Goal: Transaction & Acquisition: Purchase product/service

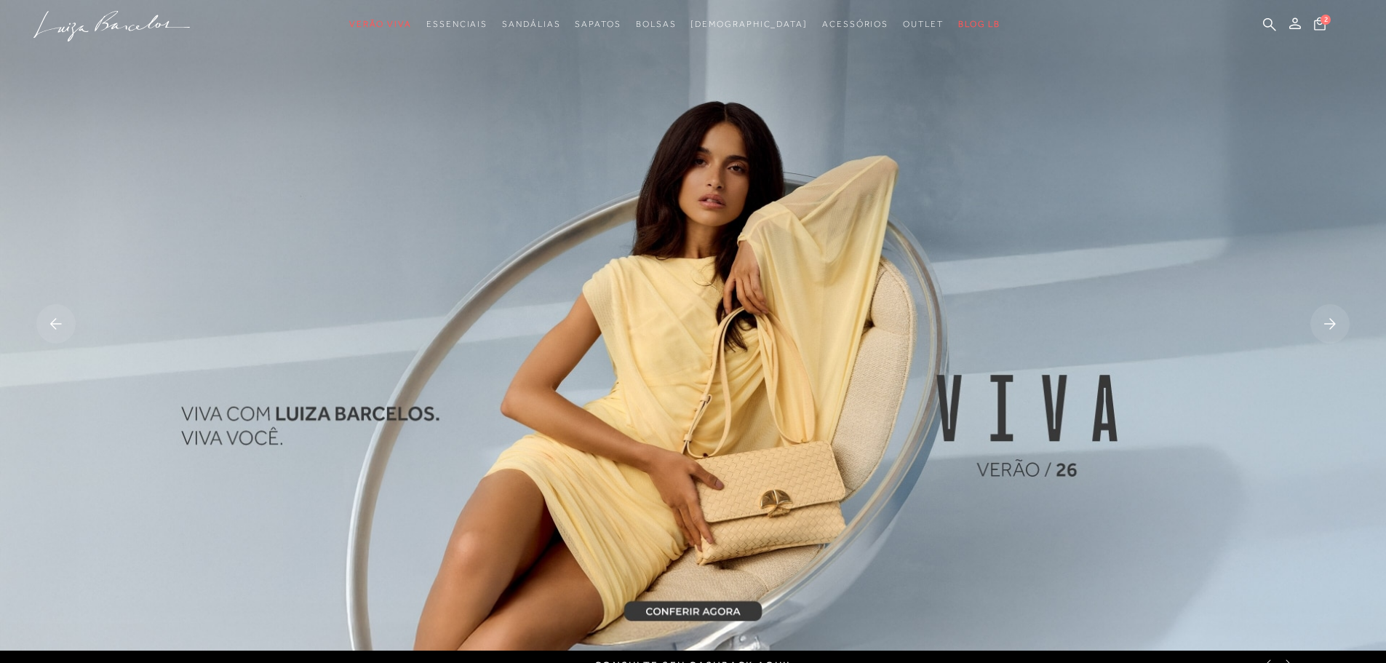
click at [663, 380] on img at bounding box center [693, 325] width 1386 height 650
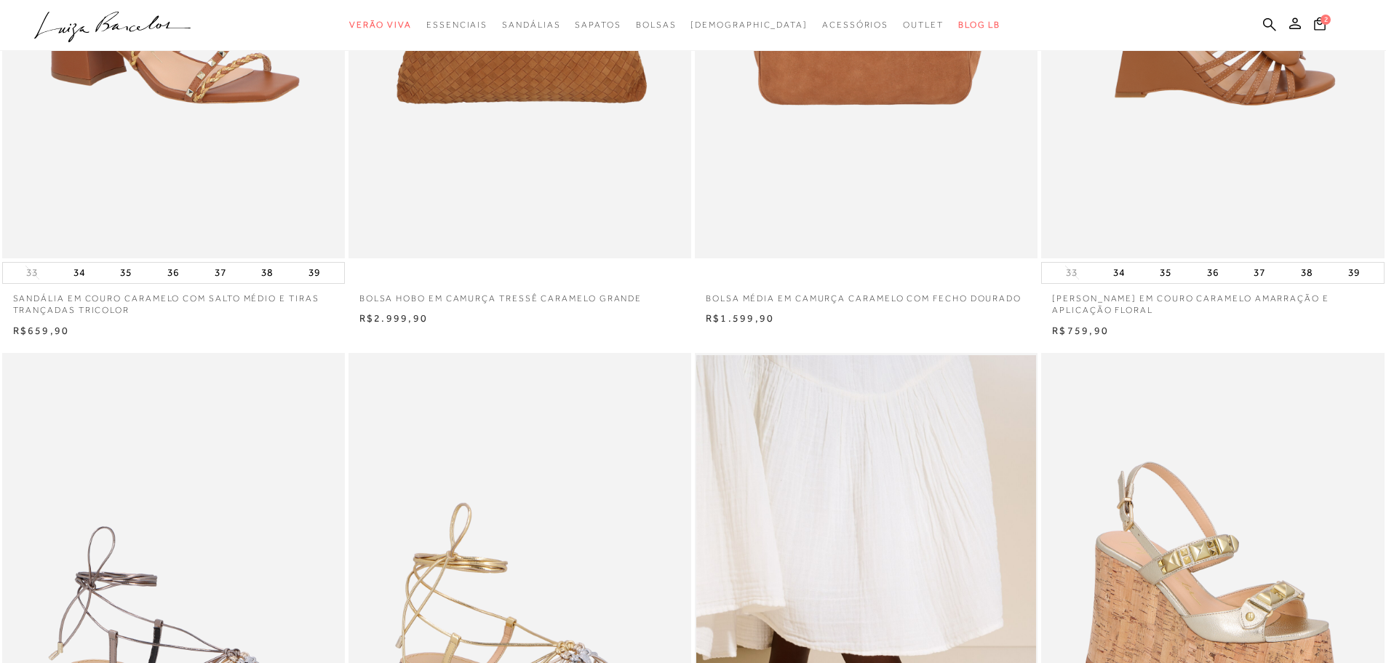
scroll to position [509, 0]
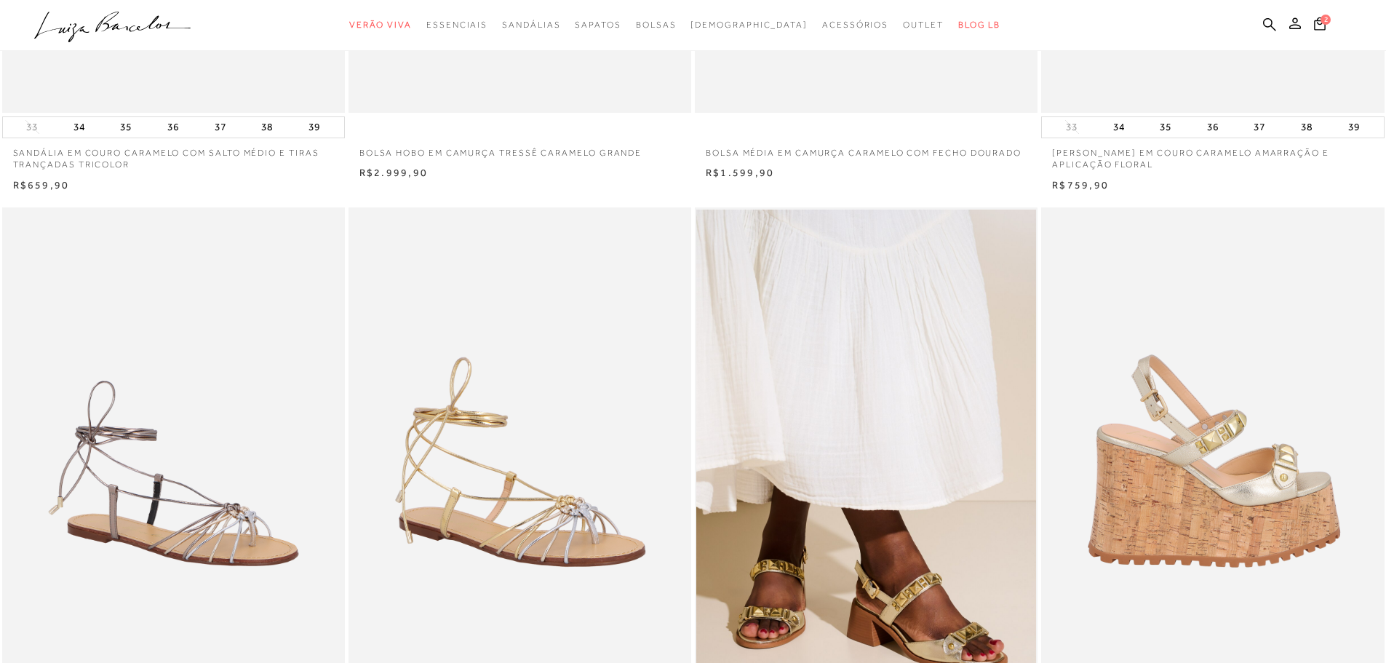
click at [1195, 440] on img at bounding box center [1213, 464] width 341 height 514
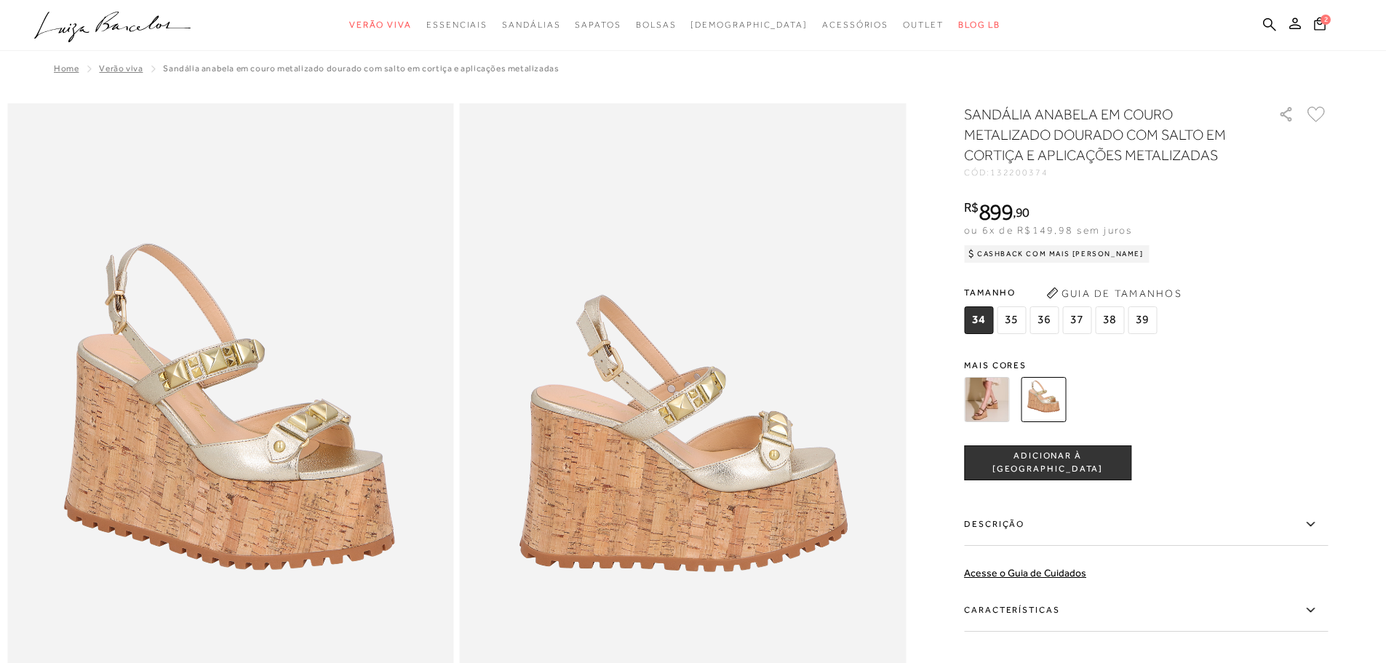
click at [991, 410] on img at bounding box center [986, 399] width 45 height 45
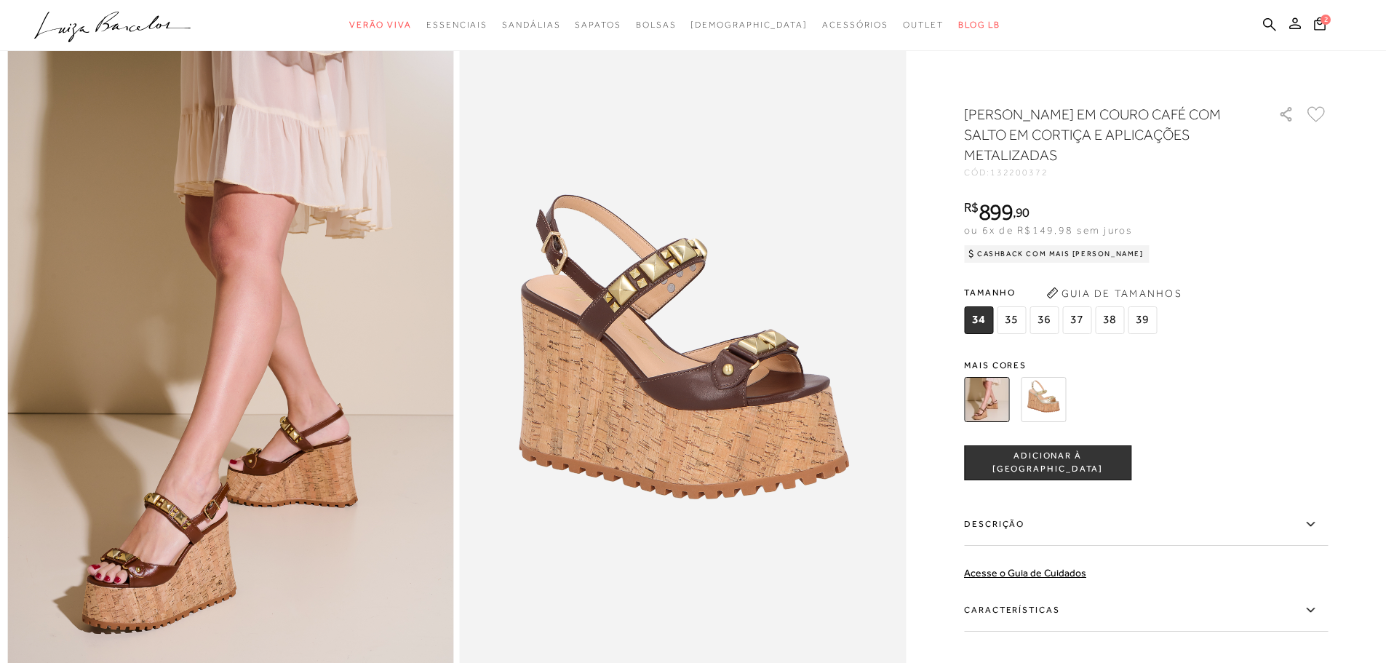
scroll to position [146, 0]
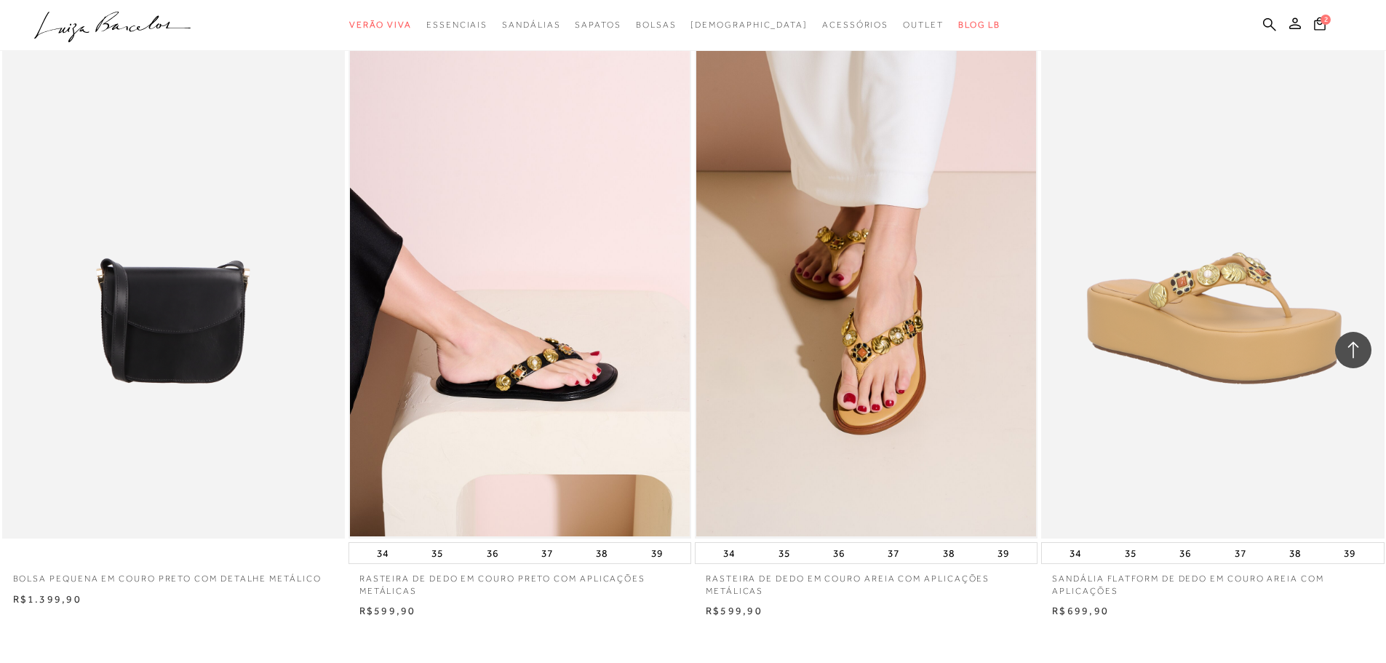
scroll to position [3565, 0]
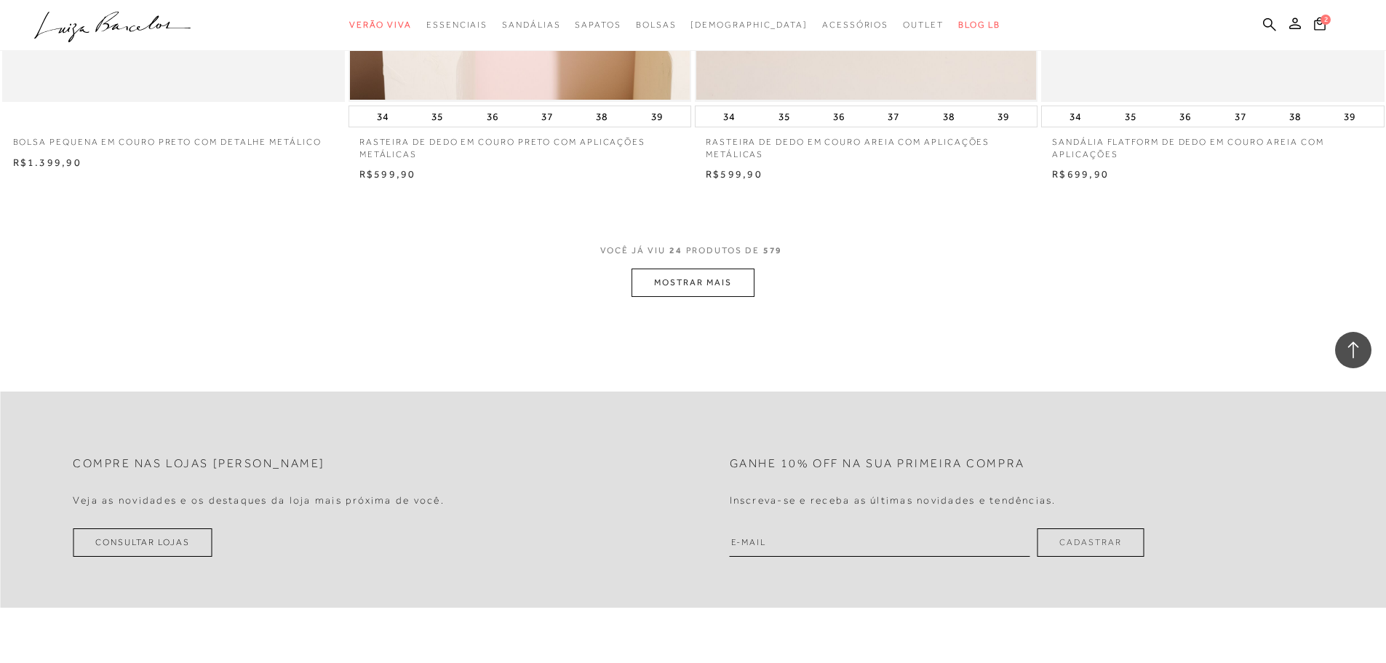
click at [709, 280] on button "MOSTRAR MAIS" at bounding box center [692, 282] width 122 height 28
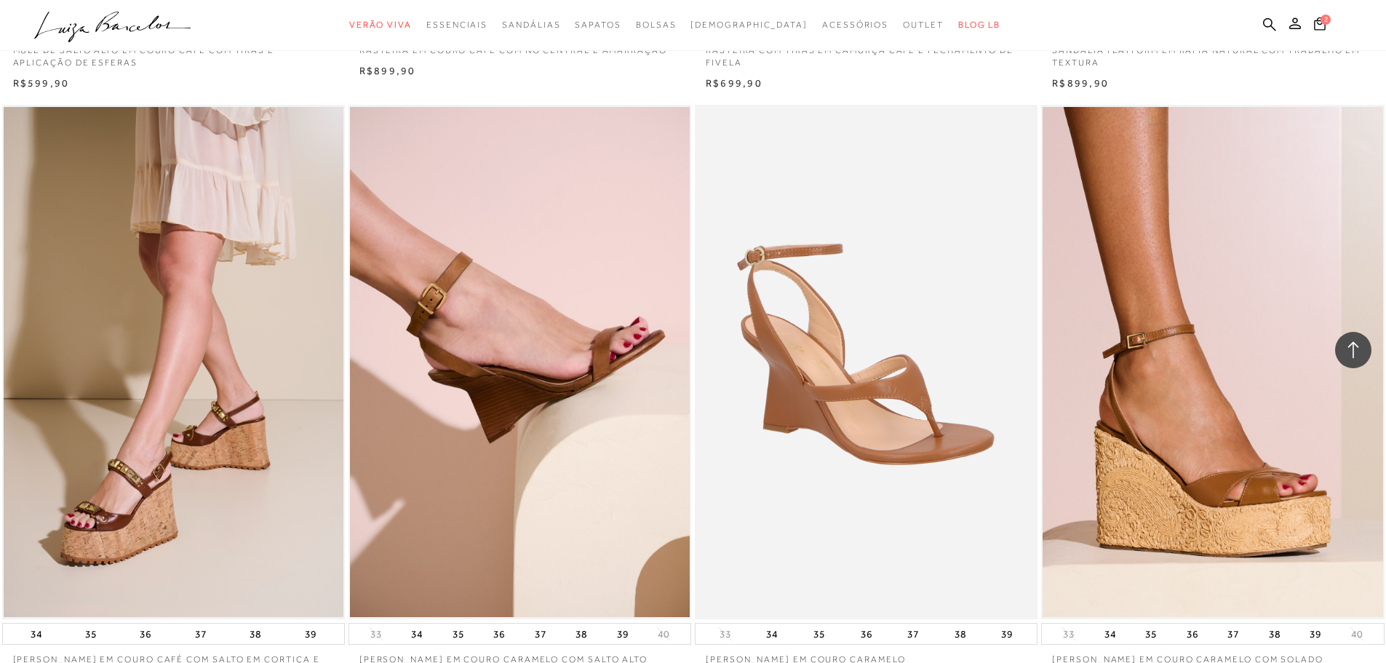
scroll to position [4947, 0]
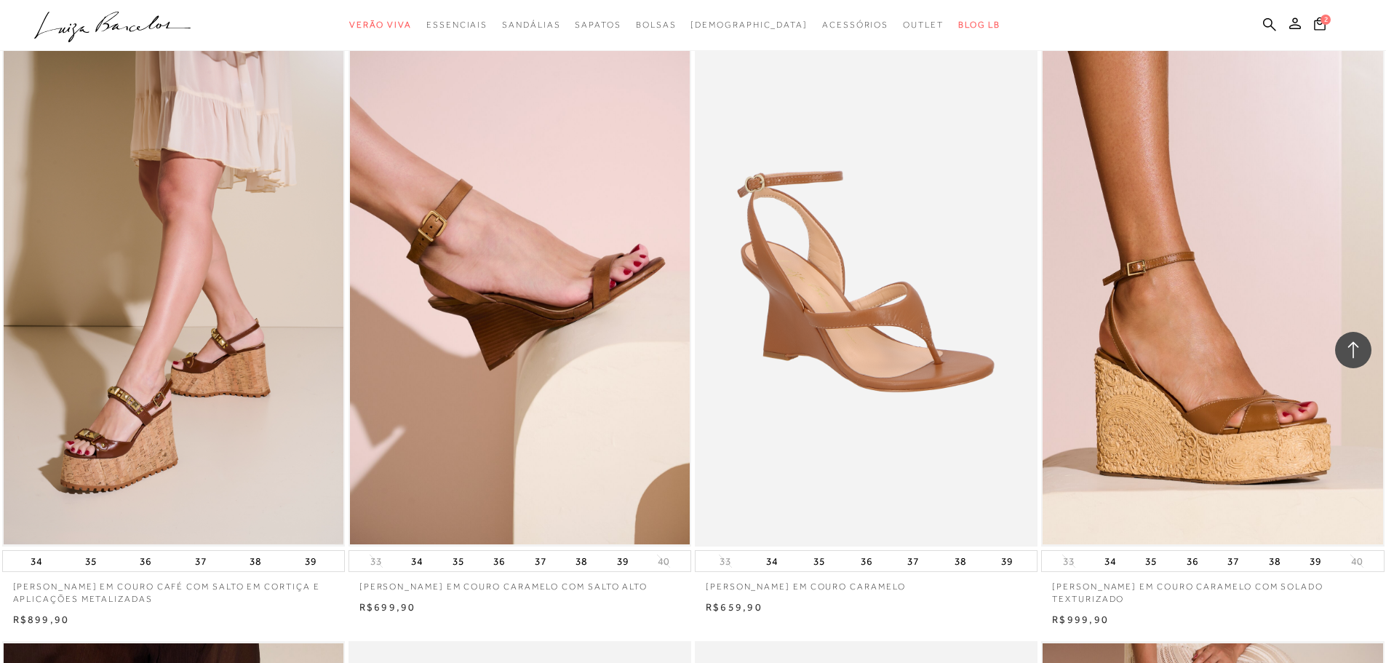
click at [252, 547] on div "[PERSON_NAME] EM COURO CAFÉ COM SALTO EM CORTIÇA E APLICAÇÕES METALIZADAS 34 35…" at bounding box center [173, 330] width 346 height 598
click at [252, 560] on button "38" at bounding box center [255, 561] width 20 height 20
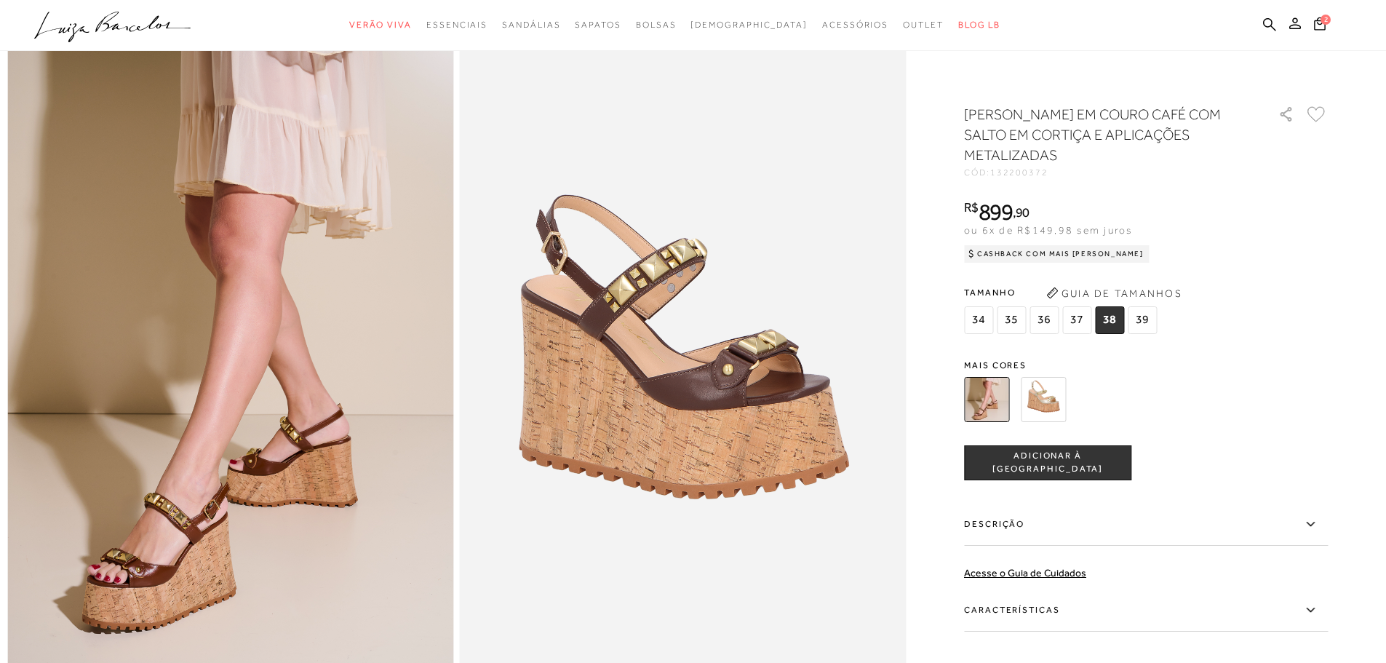
click at [1084, 467] on span "ADICIONAR À [GEOGRAPHIC_DATA]" at bounding box center [1048, 462] width 166 height 25
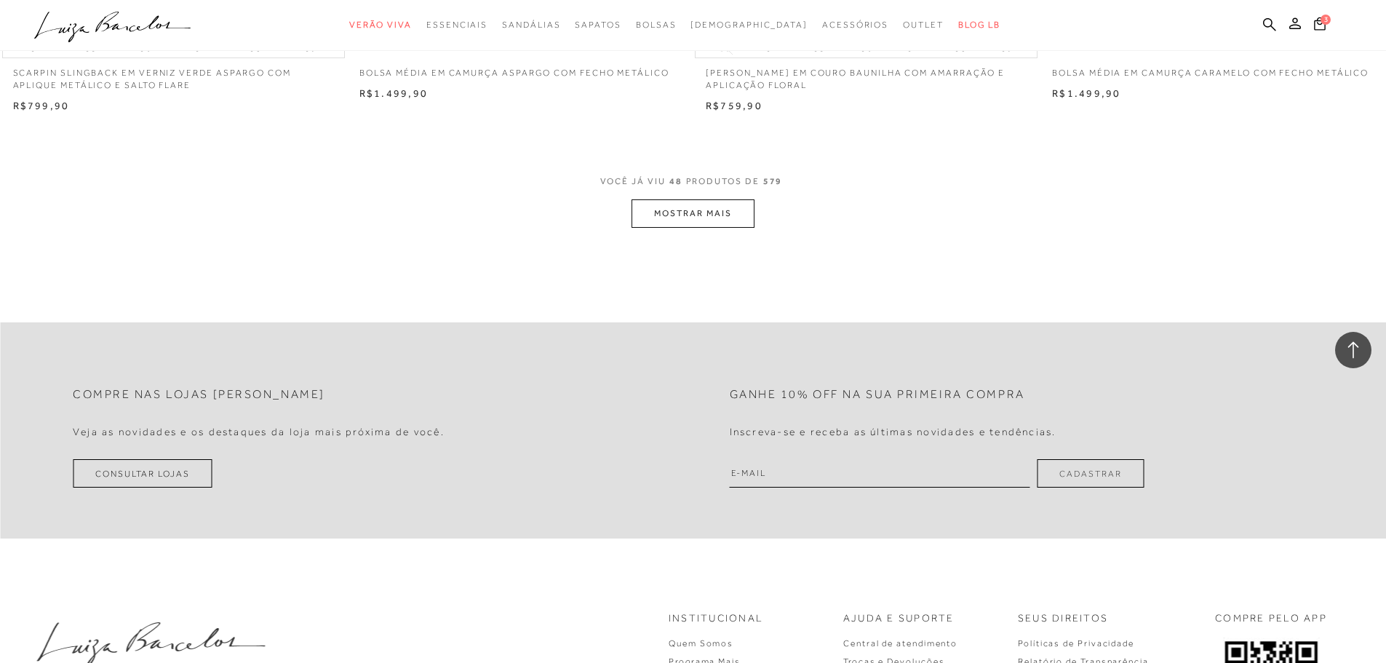
scroll to position [7348, 0]
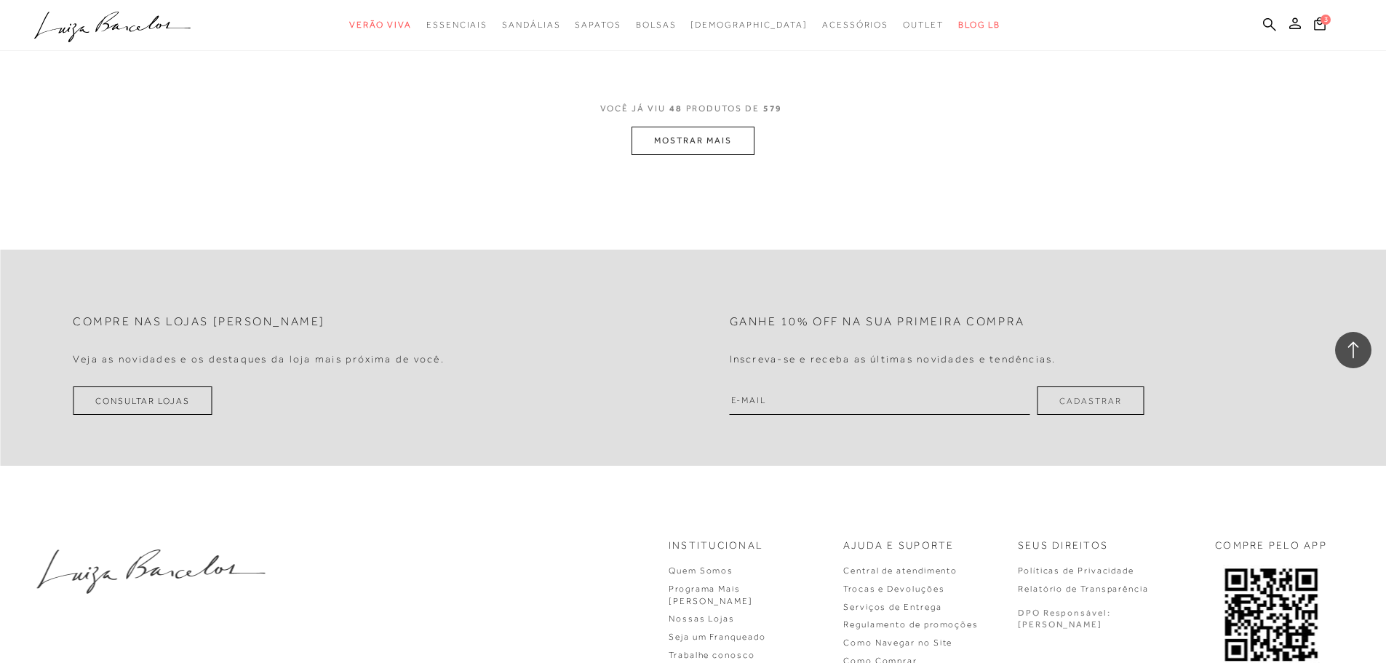
click at [663, 144] on button "MOSTRAR MAIS" at bounding box center [692, 141] width 122 height 28
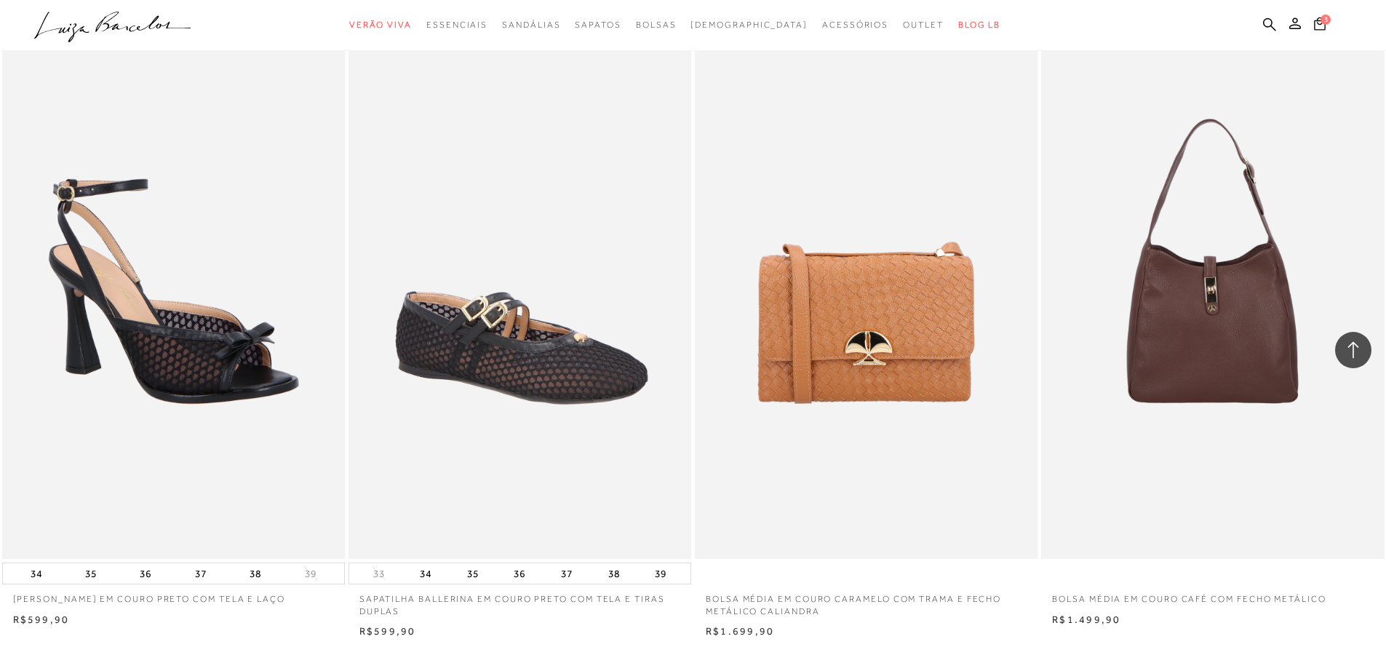
scroll to position [10913, 0]
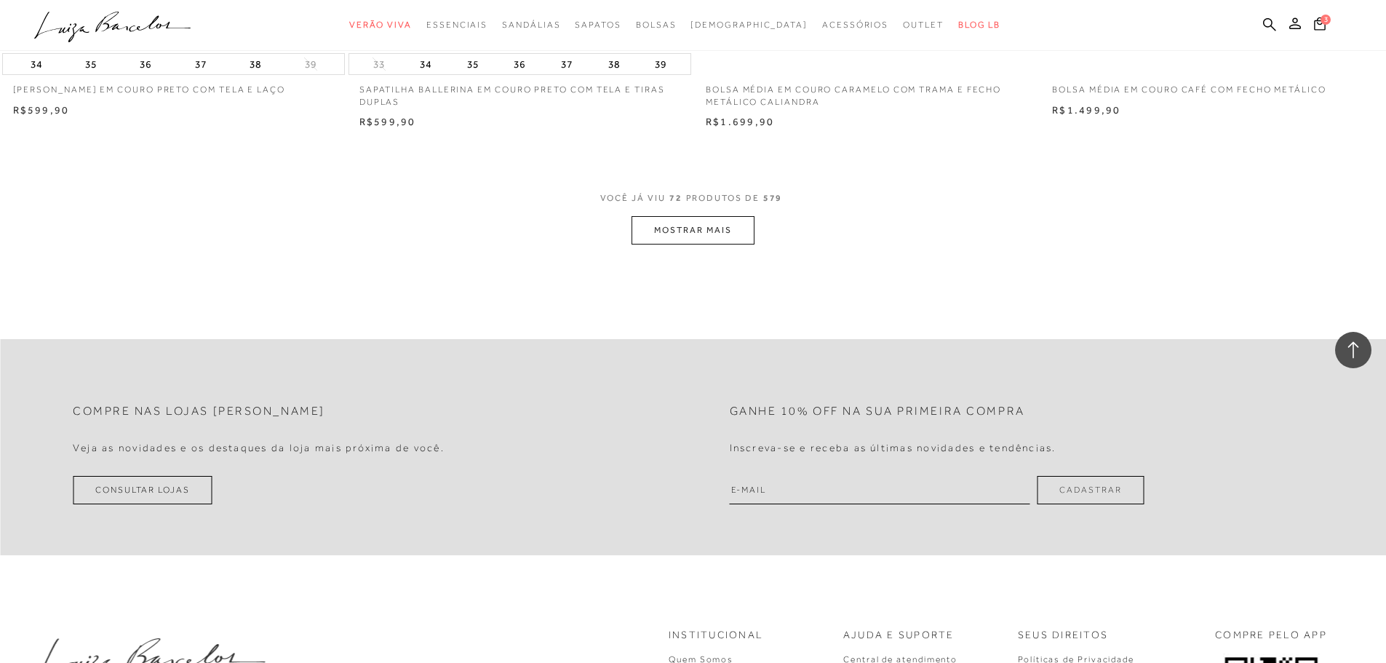
click at [703, 230] on button "MOSTRAR MAIS" at bounding box center [692, 230] width 122 height 28
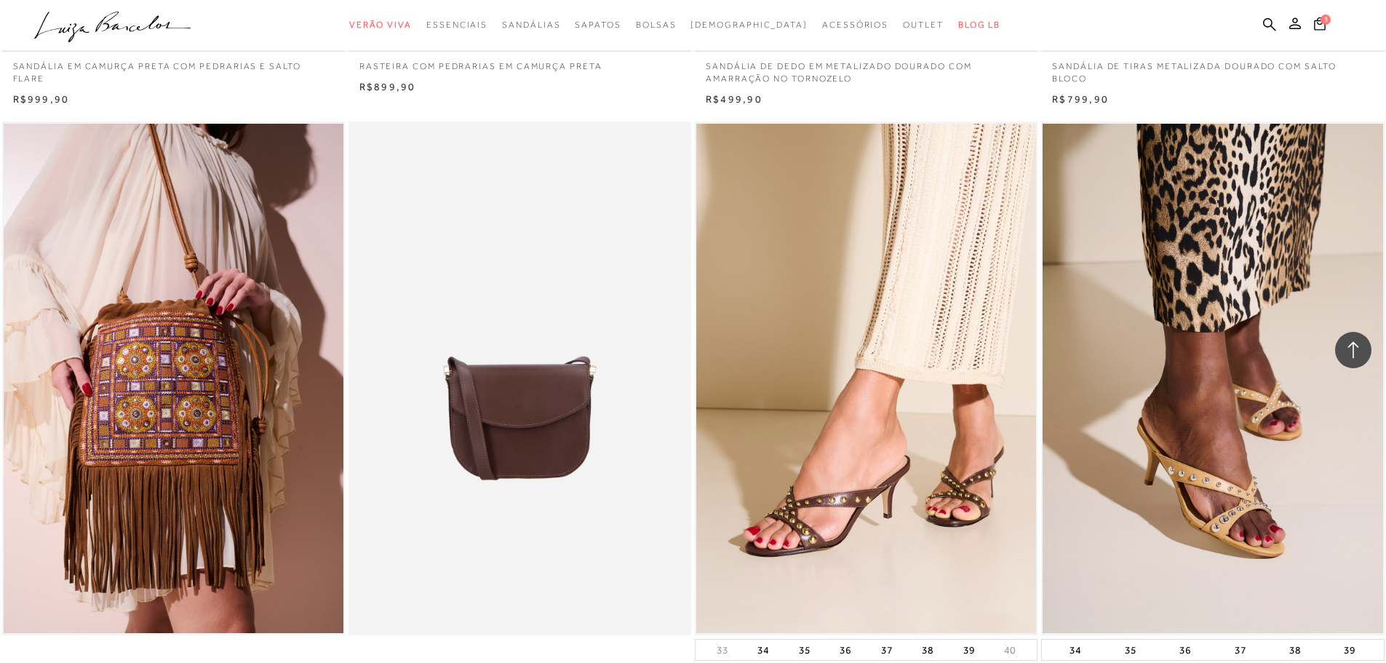
scroll to position [14405, 0]
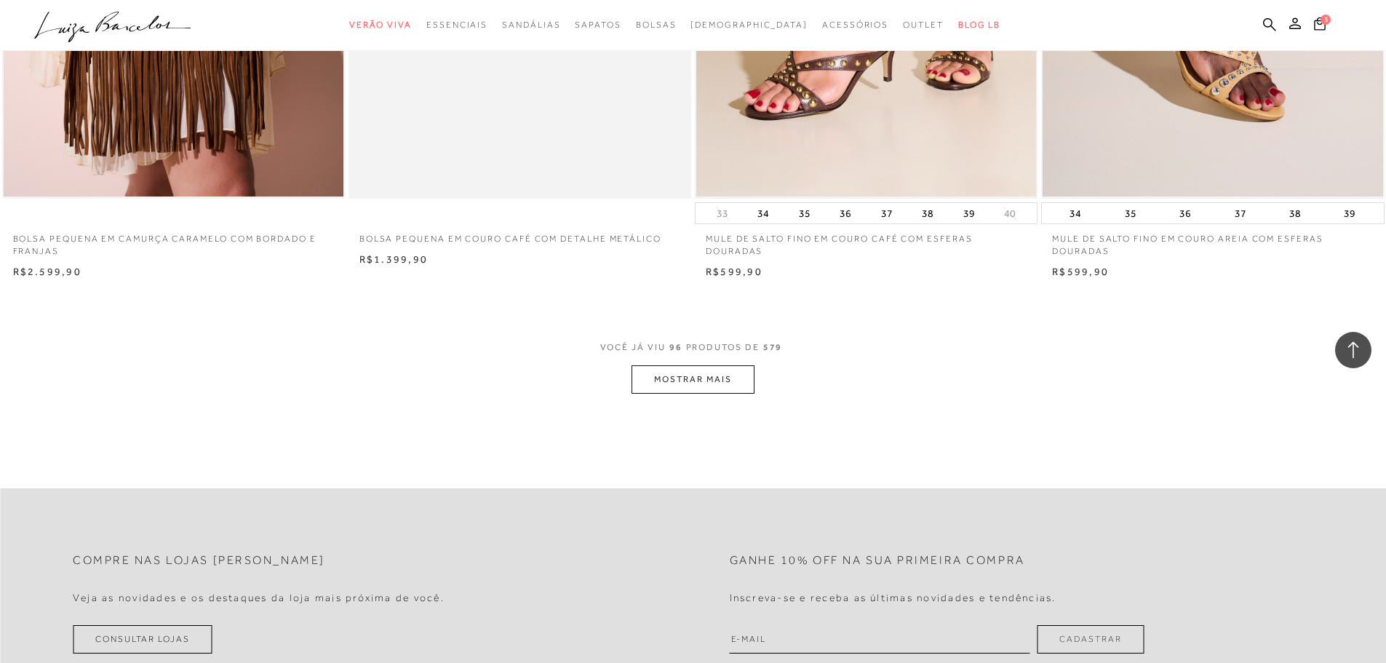
click at [736, 382] on button "MOSTRAR MAIS" at bounding box center [692, 379] width 122 height 28
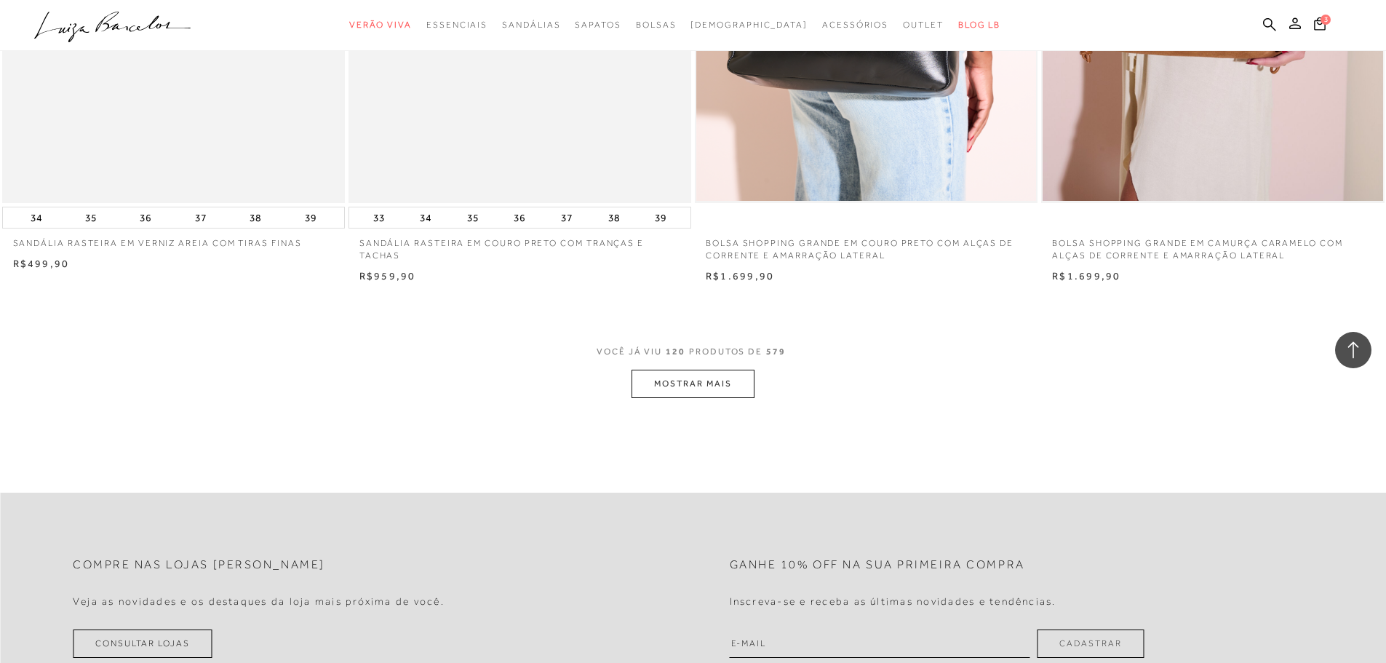
scroll to position [18115, 0]
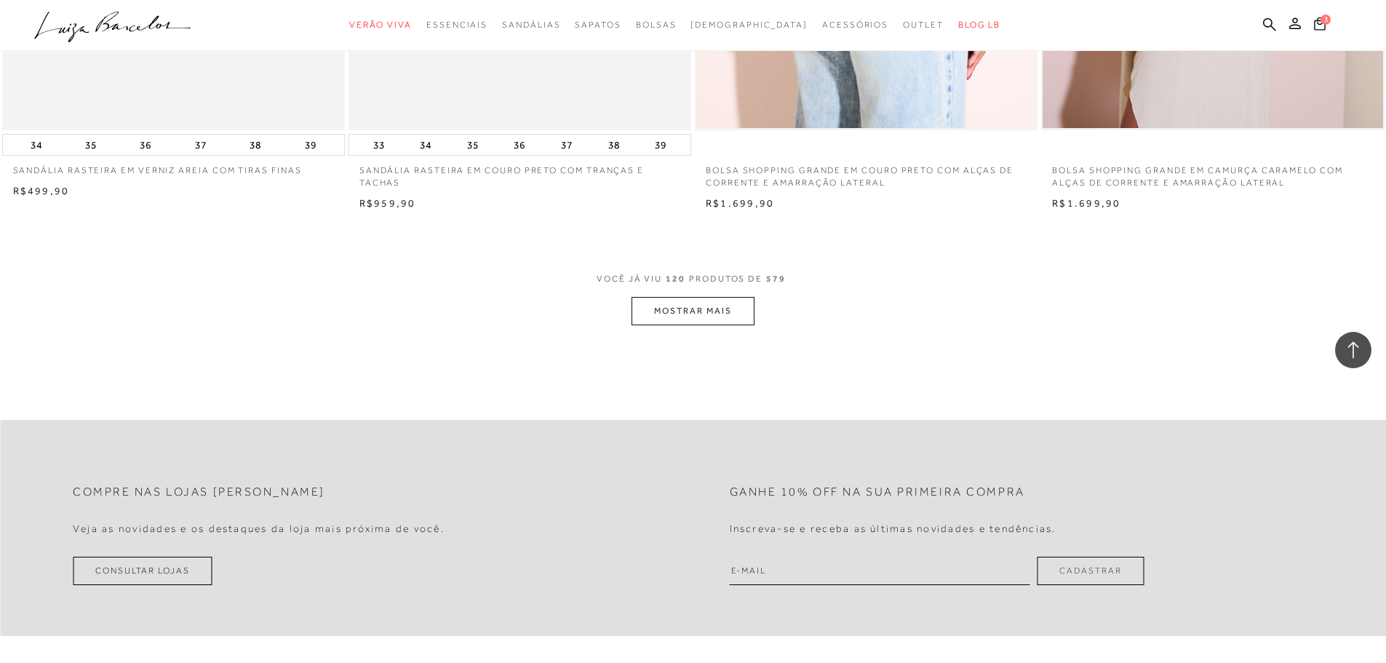
click at [641, 309] on button "MOSTRAR MAIS" at bounding box center [692, 311] width 122 height 28
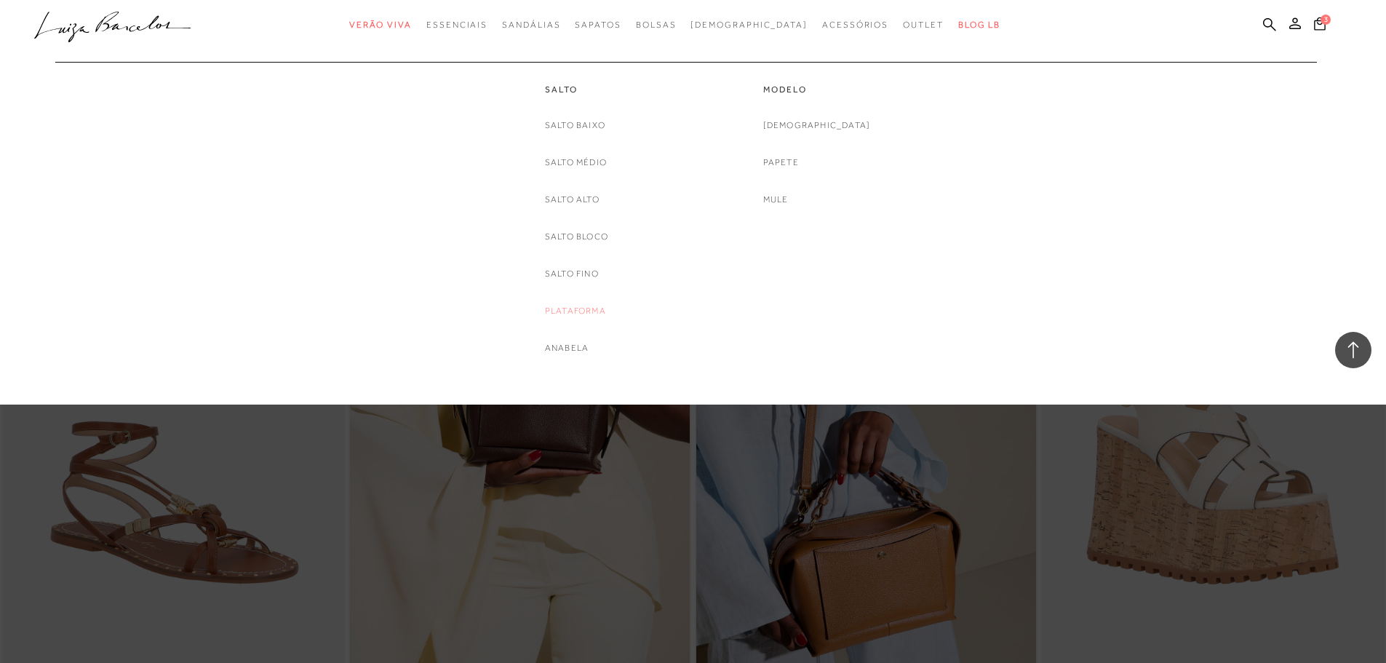
click at [570, 312] on link "Plataforma" at bounding box center [575, 310] width 61 height 15
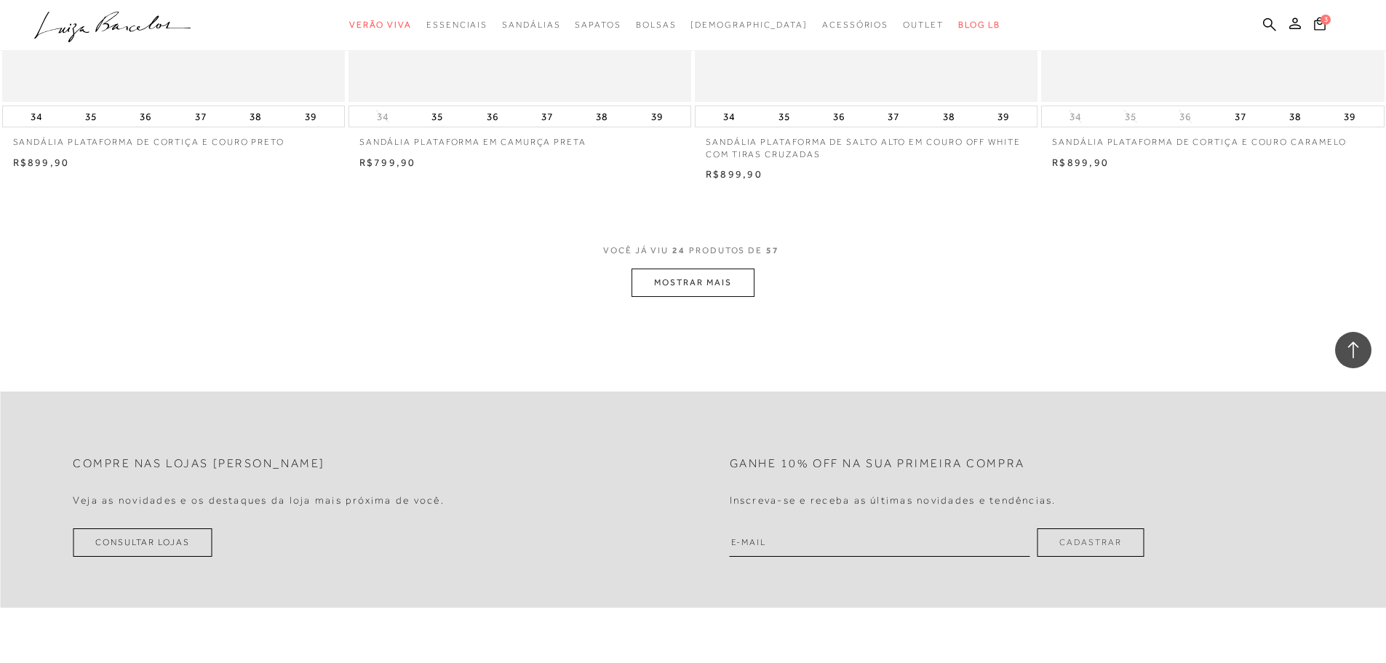
scroll to position [3638, 0]
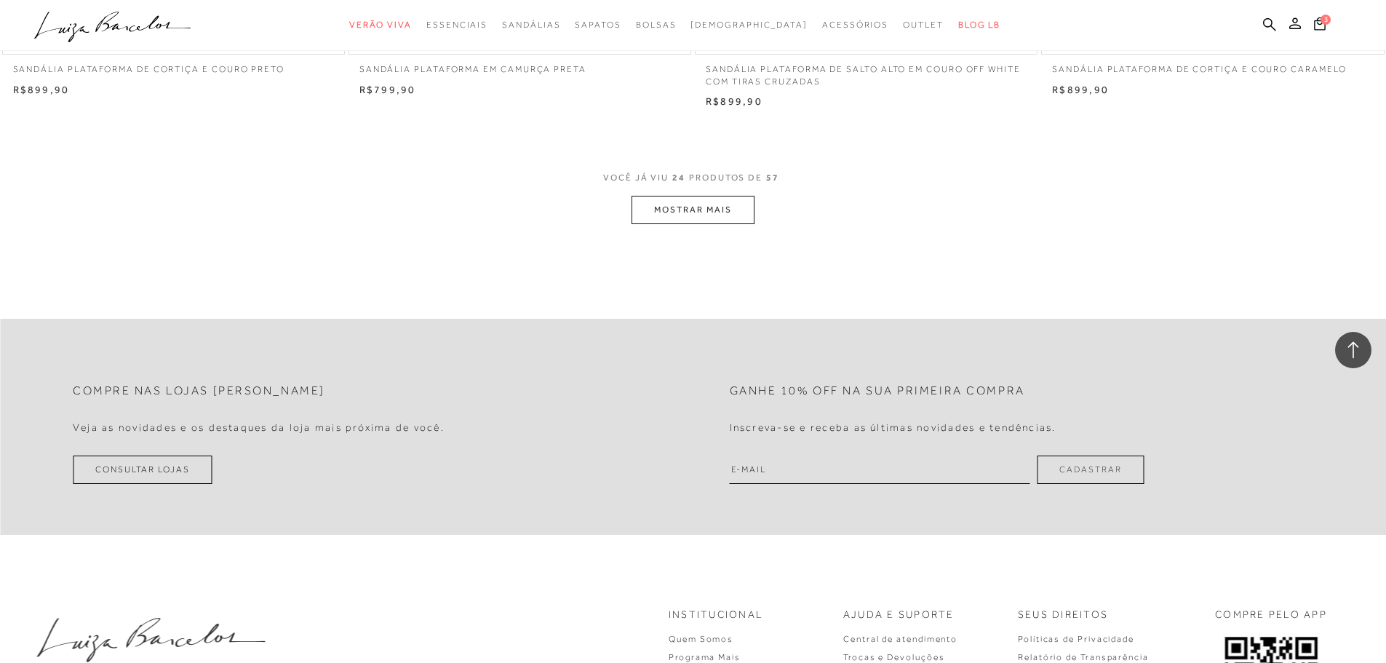
click at [738, 211] on button "MOSTRAR MAIS" at bounding box center [692, 210] width 122 height 28
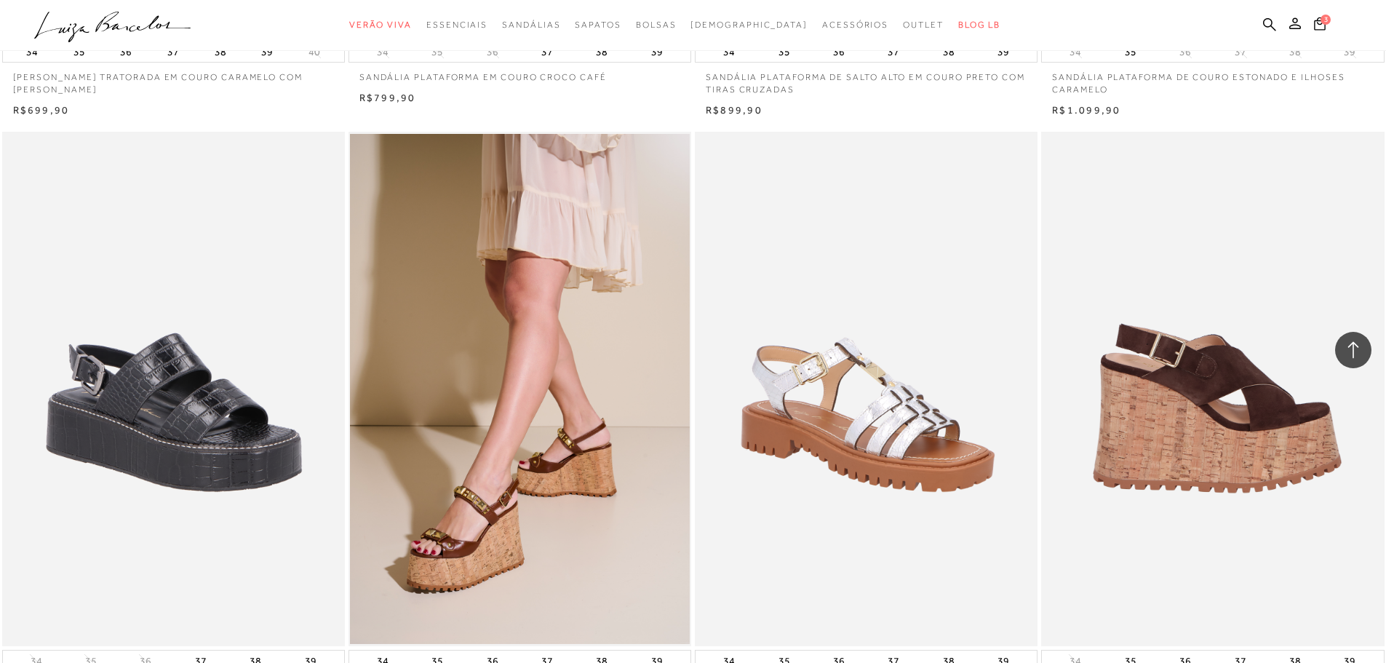
scroll to position [5093, 0]
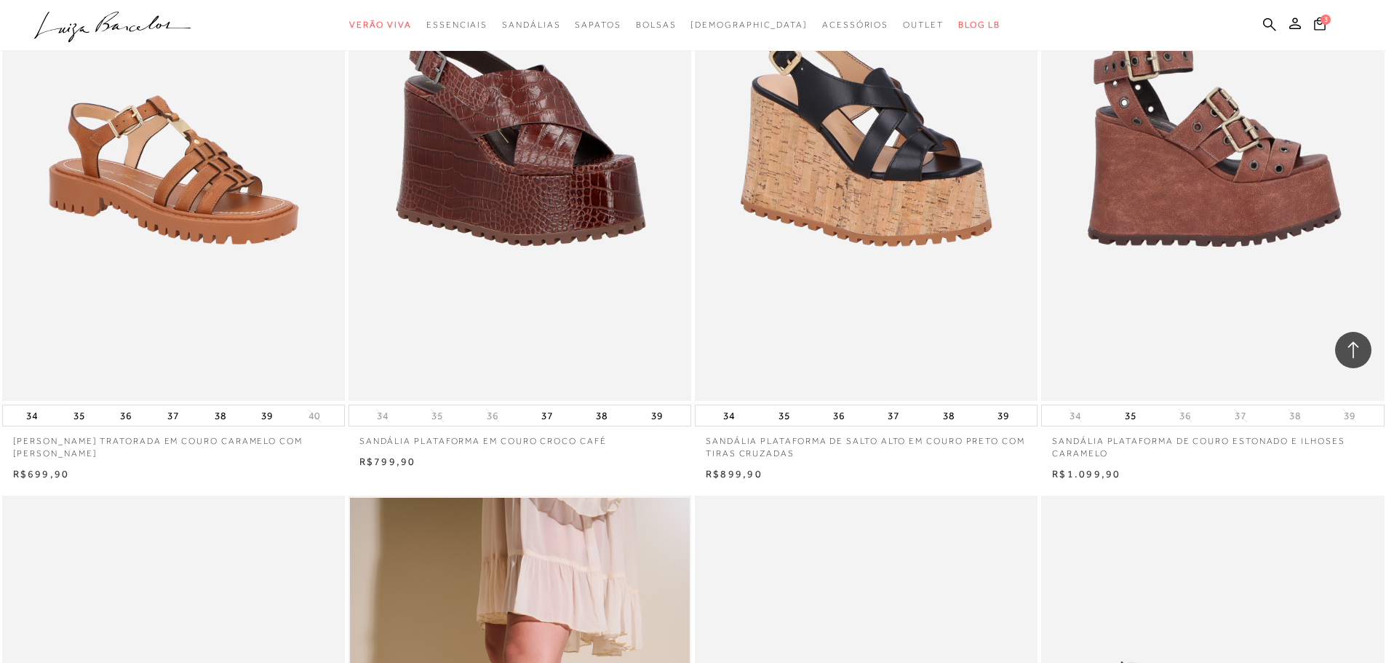
click at [1228, 298] on img at bounding box center [1213, 144] width 341 height 514
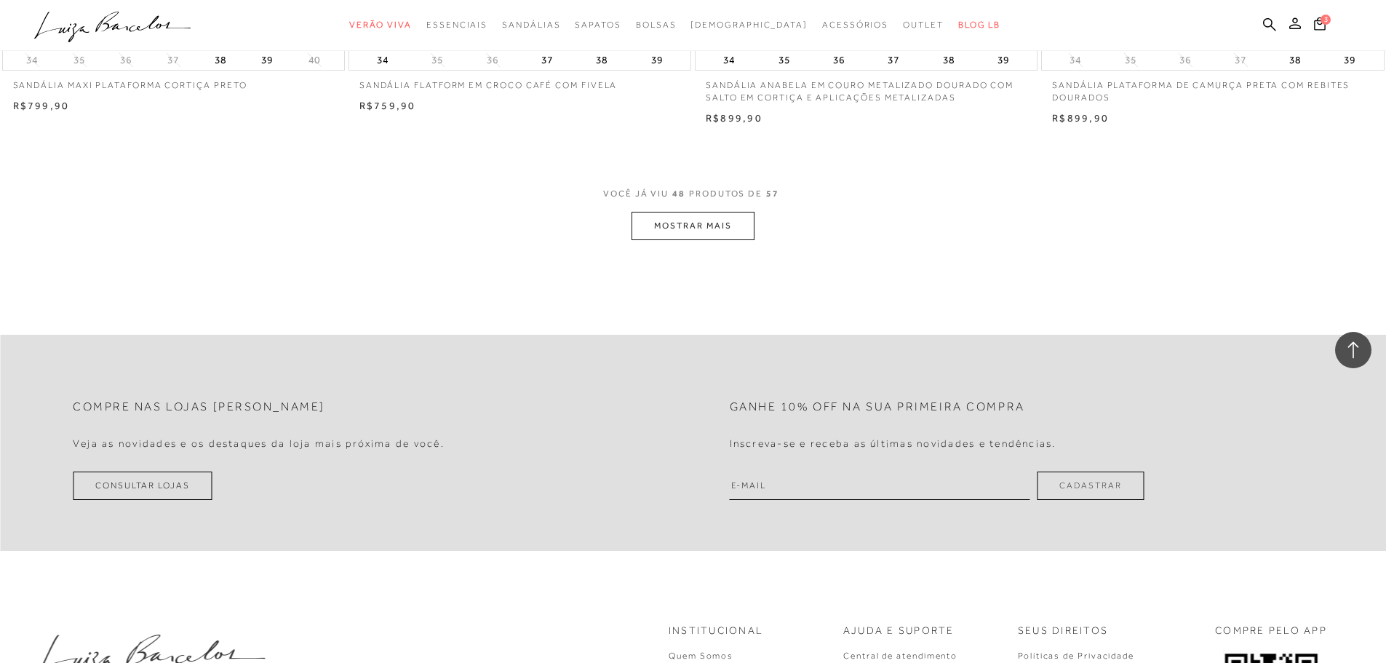
scroll to position [6911, 0]
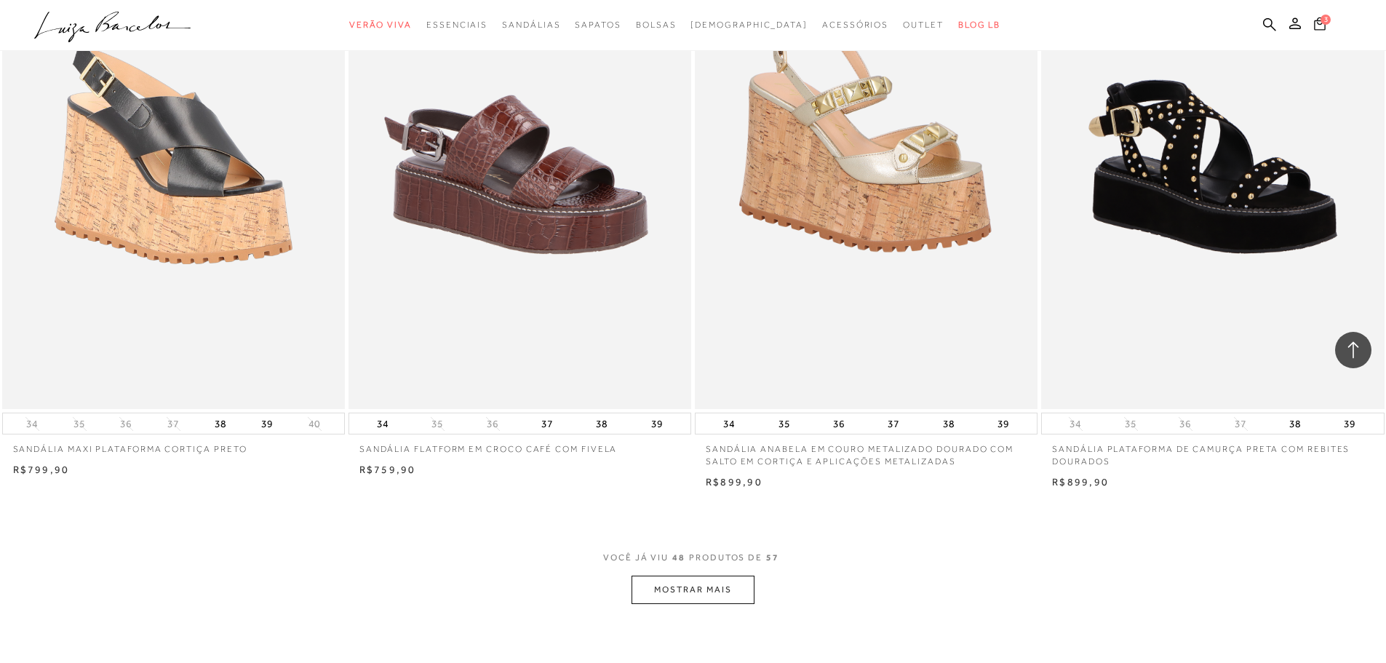
click at [1320, 22] on span "3" at bounding box center [1325, 20] width 10 height 10
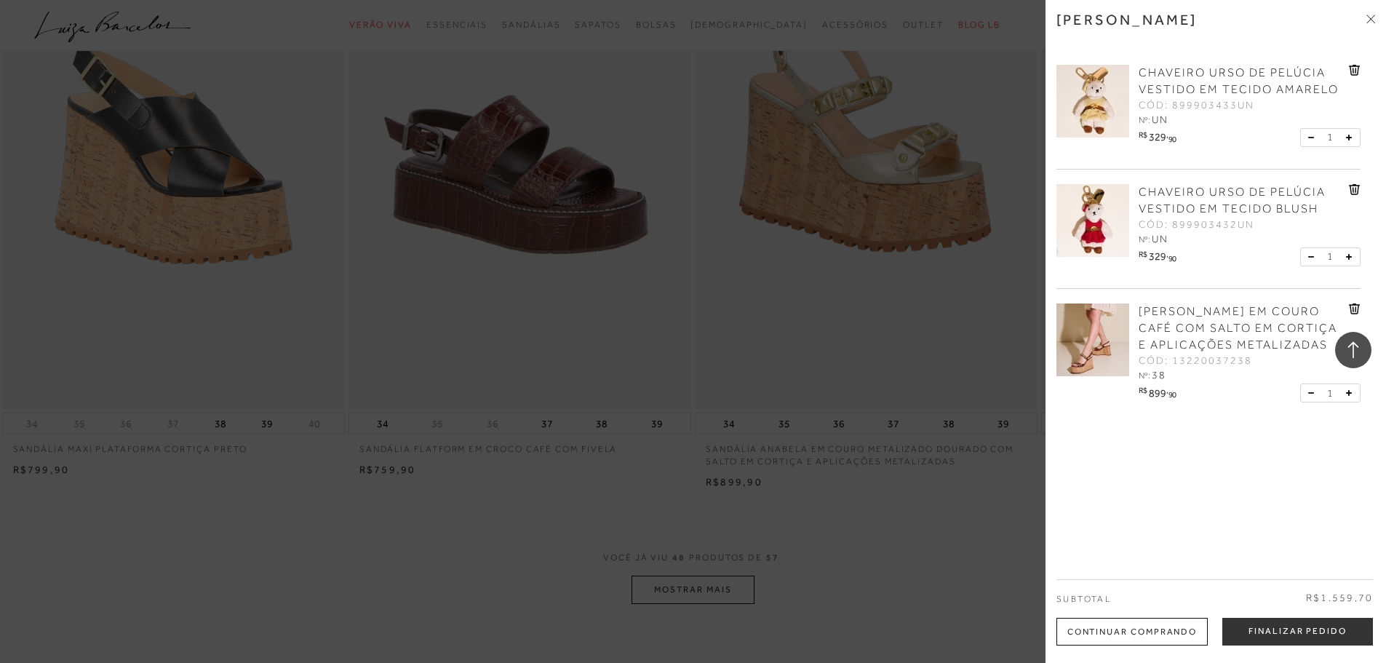
click at [1080, 328] on img at bounding box center [1092, 339] width 73 height 73
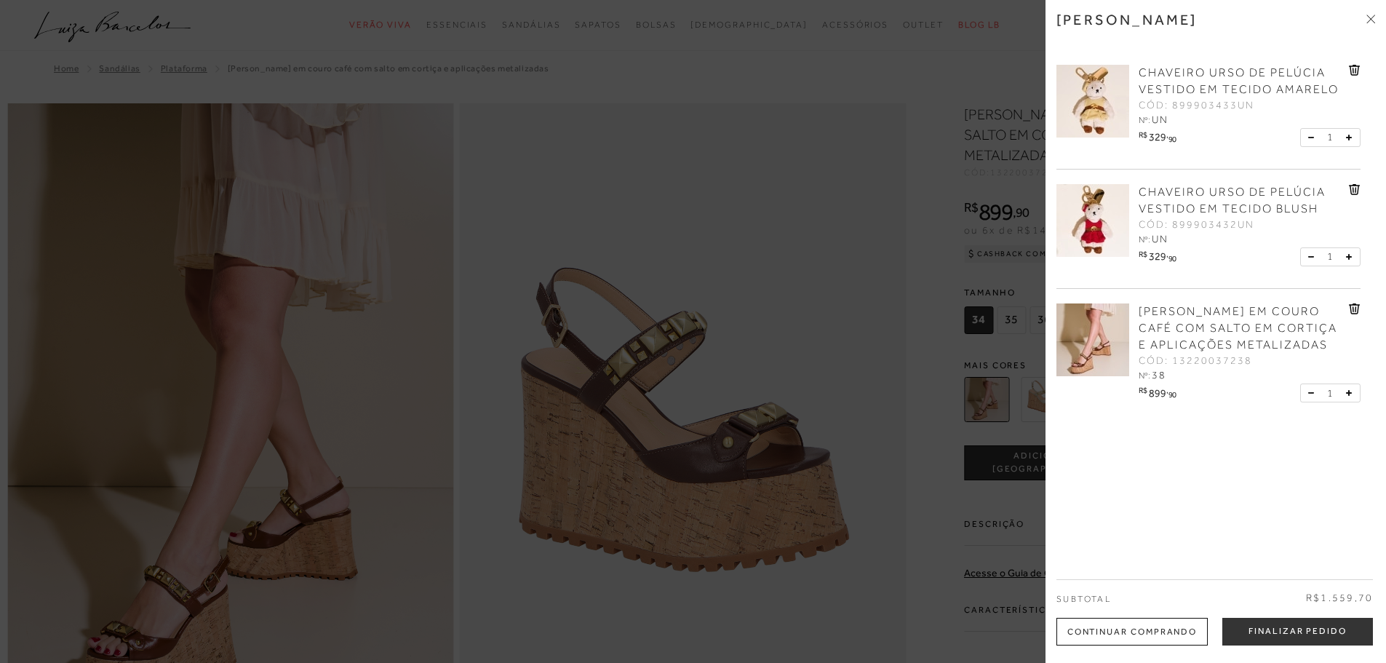
click at [784, 62] on div at bounding box center [693, 331] width 1386 height 663
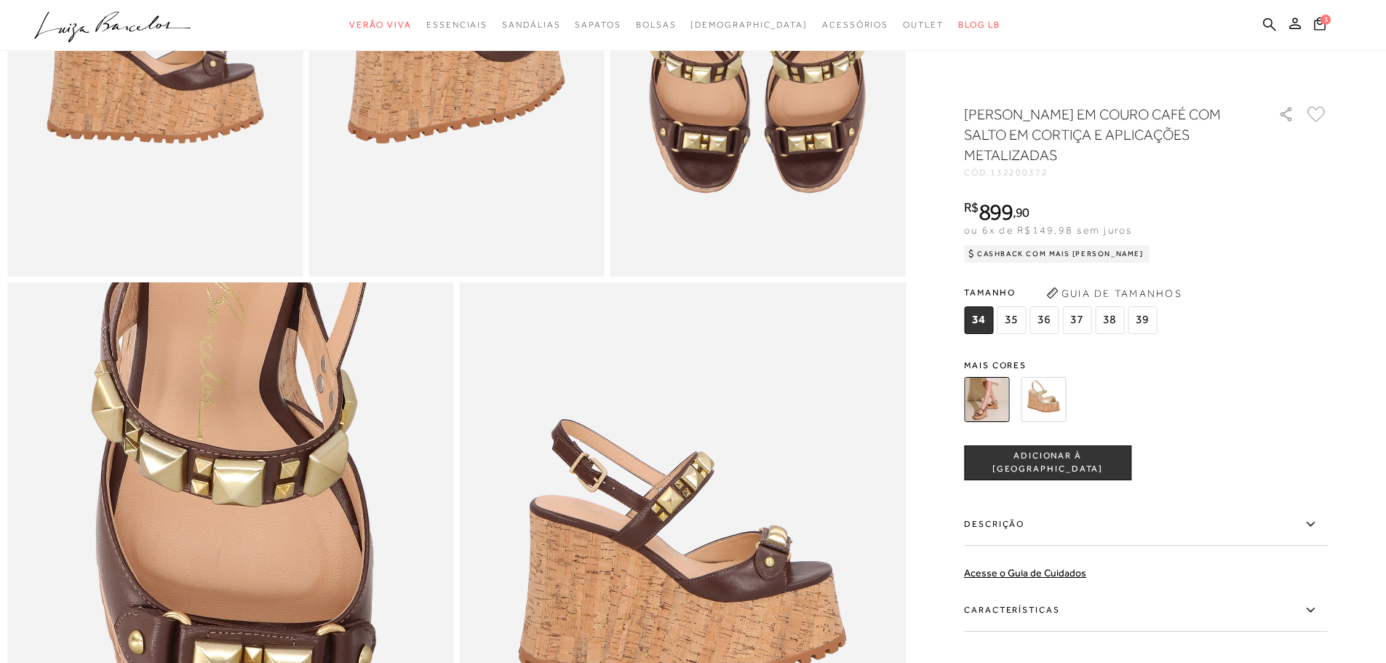
scroll to position [1019, 0]
